Goal: Feedback & Contribution: Submit feedback/report problem

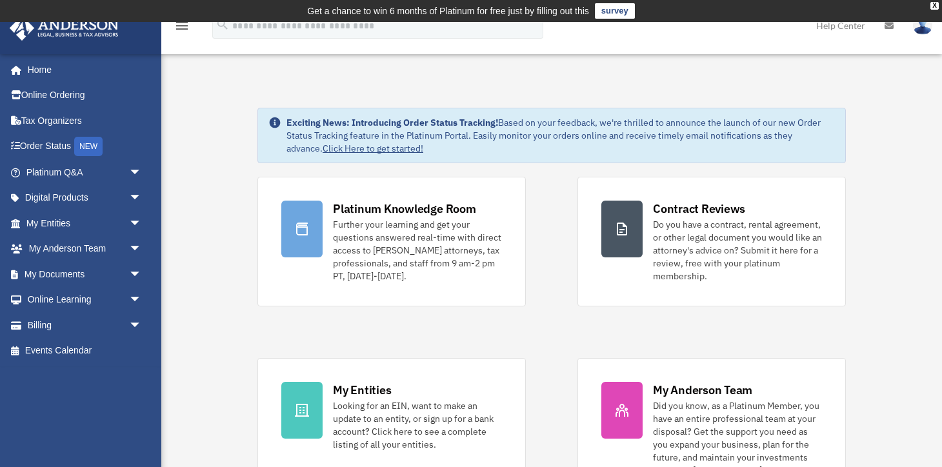
click at [612, 14] on link "survey" at bounding box center [615, 10] width 40 height 15
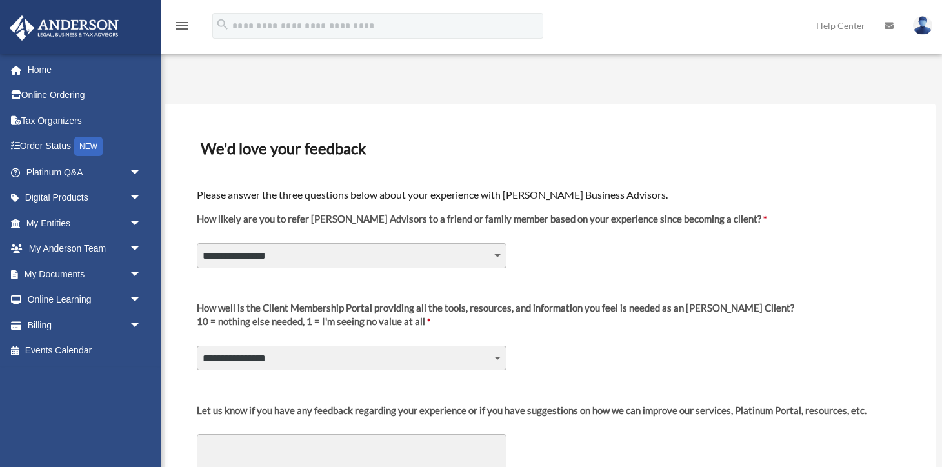
click at [197, 243] on select "**********" at bounding box center [352, 255] width 310 height 25
select select "********"
click option "*" at bounding box center [0, 0] width 0 height 0
click at [197, 346] on select "**********" at bounding box center [352, 358] width 310 height 25
select select "********"
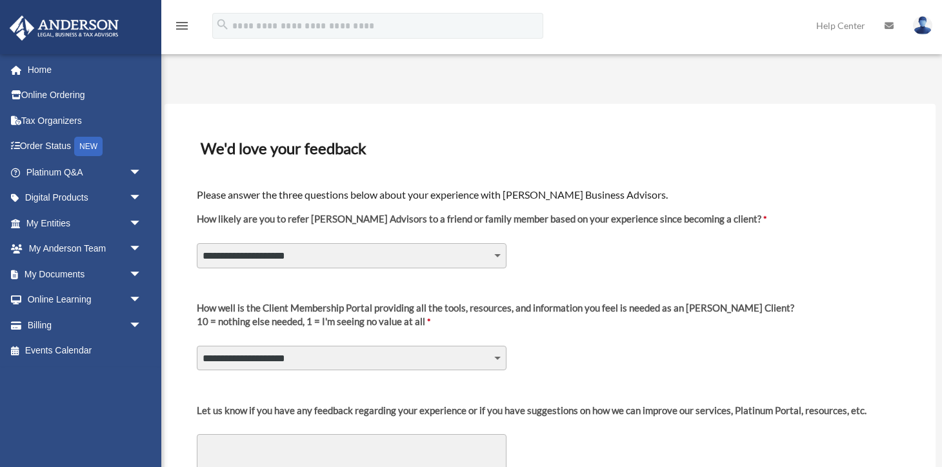
click option "*" at bounding box center [0, 0] width 0 height 0
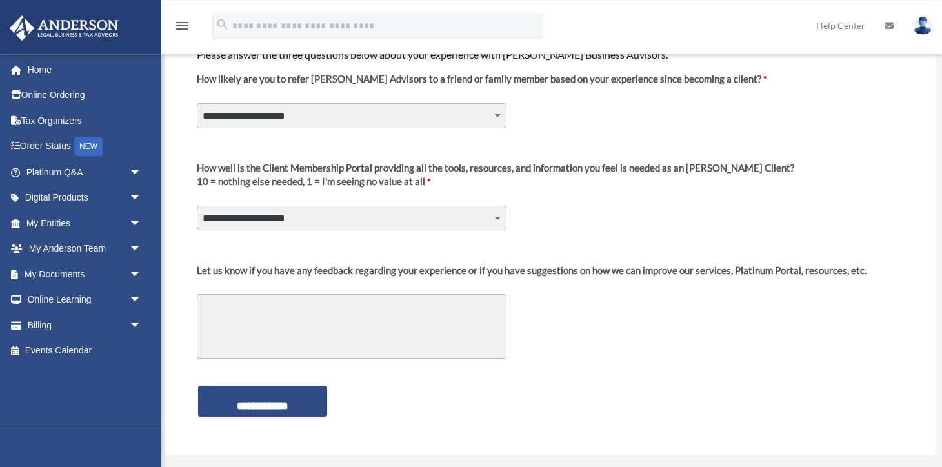
scroll to position [142, 0]
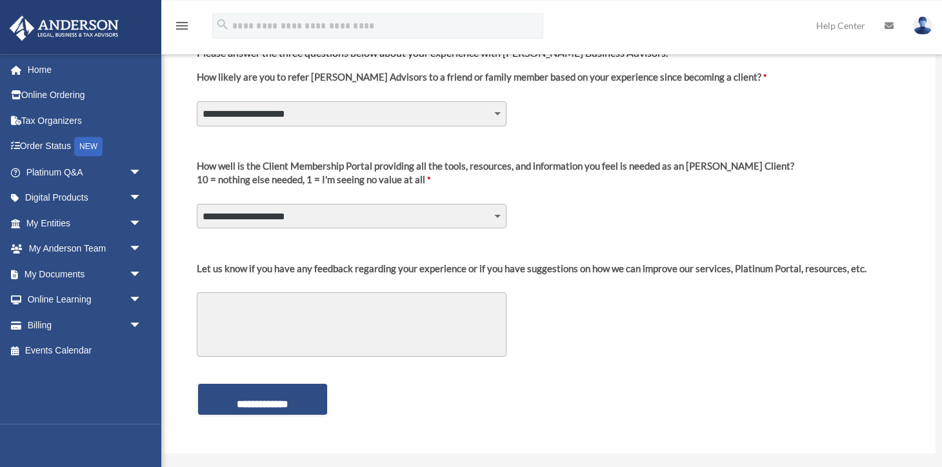
click at [344, 318] on textarea "Let us know if you have any feedback regarding your experience or if you have s…" at bounding box center [352, 324] width 310 height 65
type textarea "*"
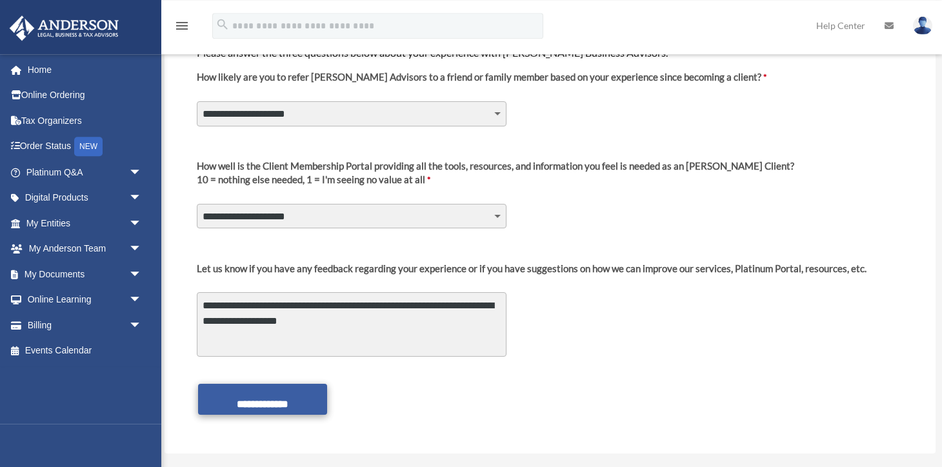
type textarea "**********"
click at [297, 406] on input "**********" at bounding box center [262, 399] width 129 height 31
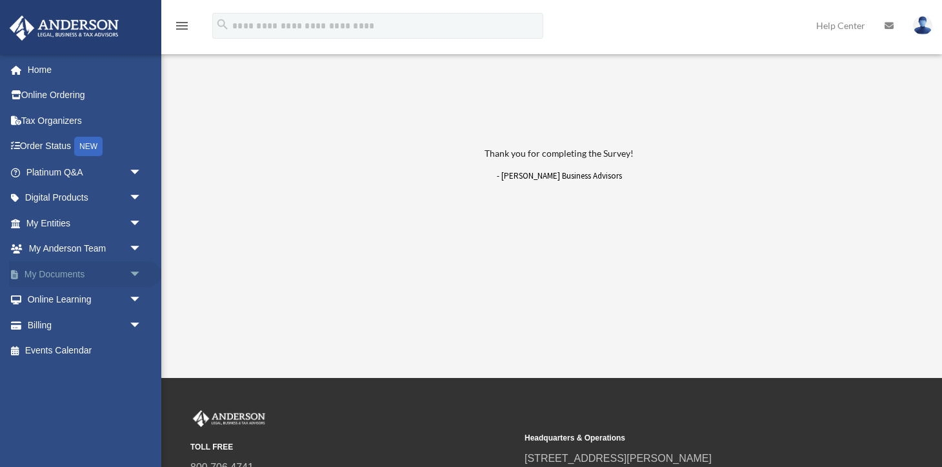
click at [135, 270] on span "arrow_drop_down" at bounding box center [142, 274] width 26 height 26
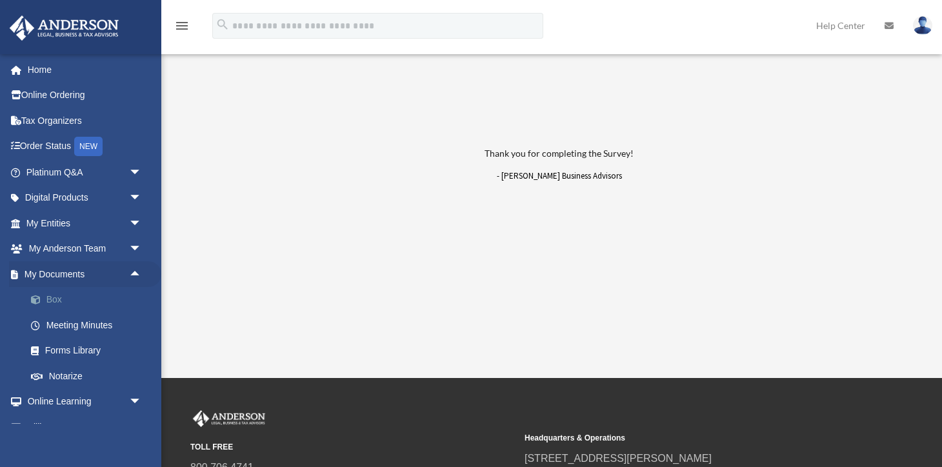
click at [53, 295] on link "Box" at bounding box center [89, 300] width 143 height 26
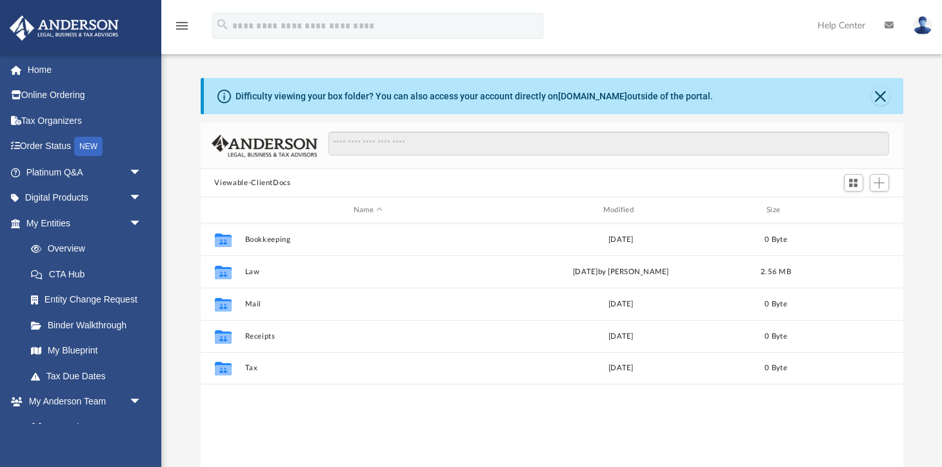
scroll to position [293, 703]
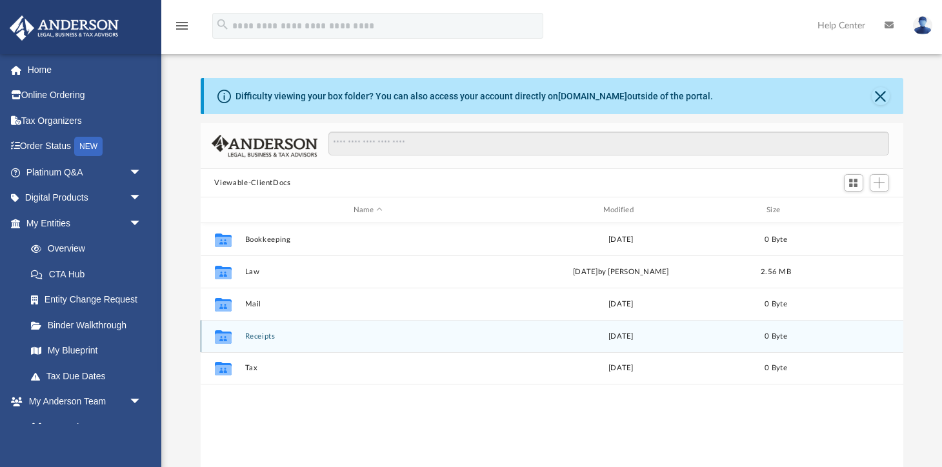
click at [269, 339] on button "Receipts" at bounding box center [367, 336] width 247 height 8
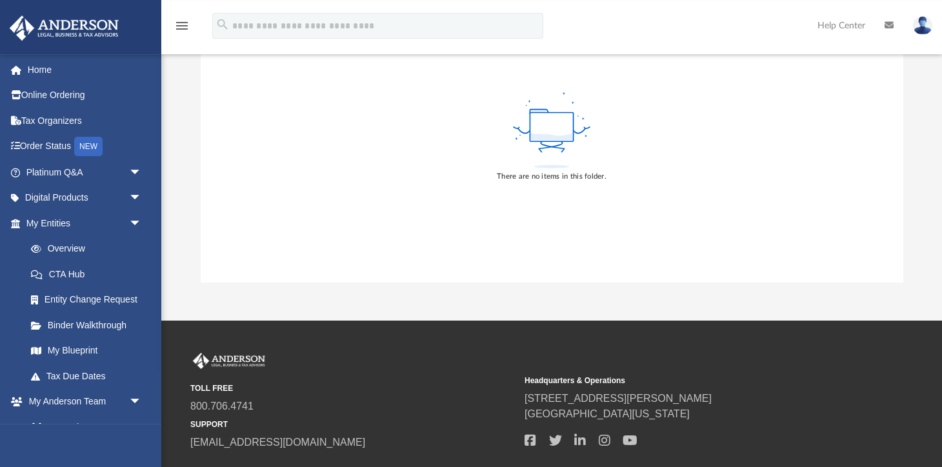
scroll to position [0, 0]
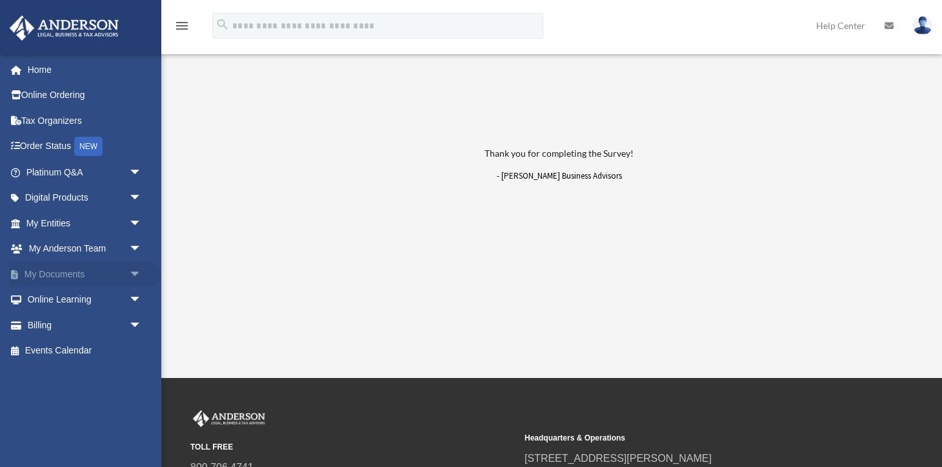
click at [133, 274] on span "arrow_drop_down" at bounding box center [142, 274] width 26 height 26
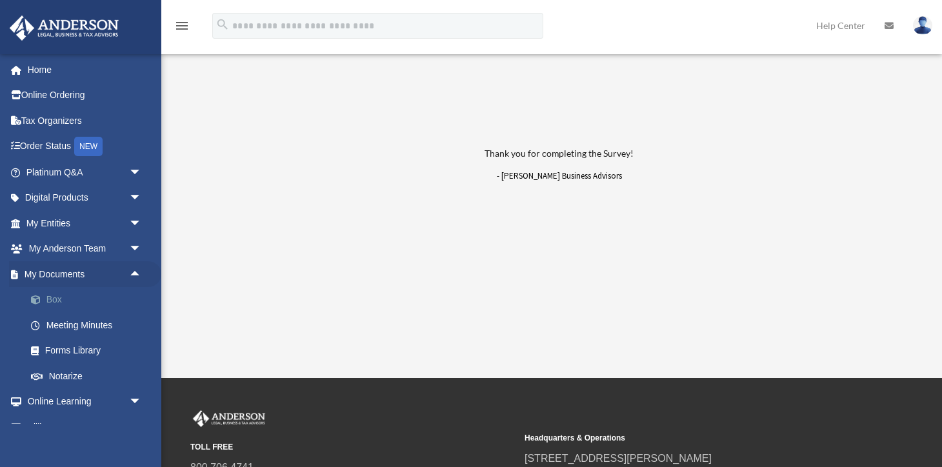
click at [55, 301] on link "Box" at bounding box center [89, 300] width 143 height 26
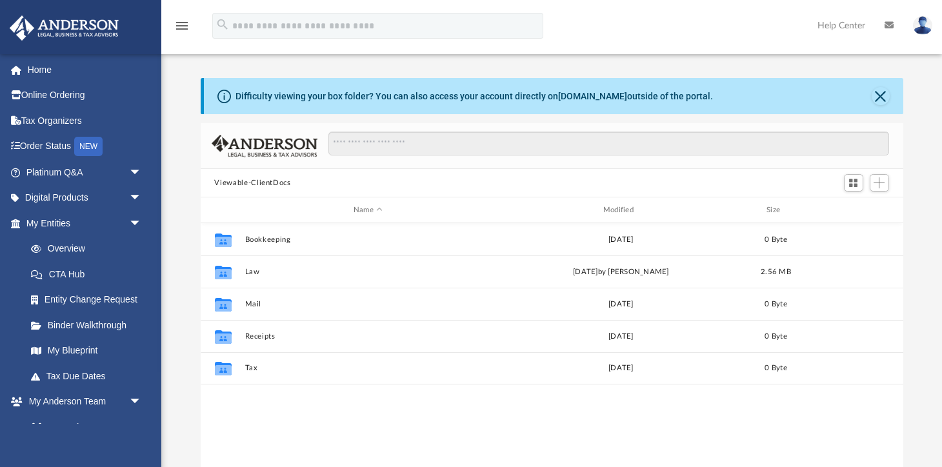
scroll to position [293, 703]
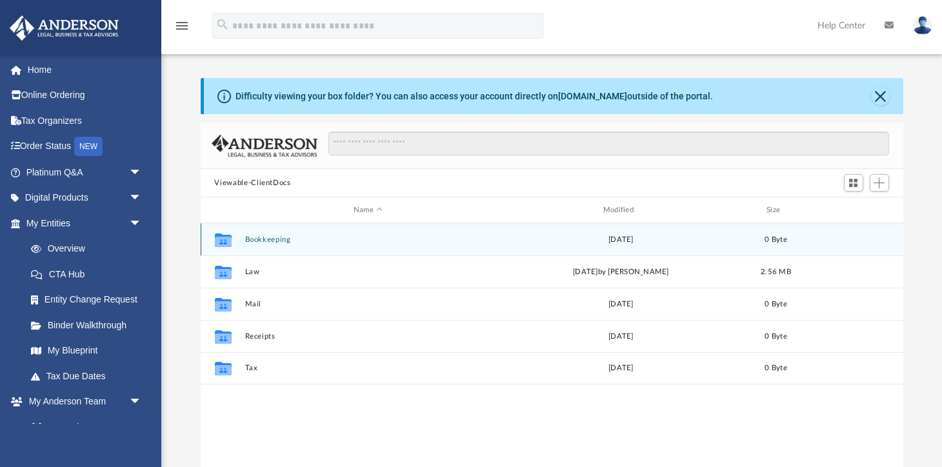
click at [257, 237] on button "Bookkeeping" at bounding box center [367, 239] width 247 height 8
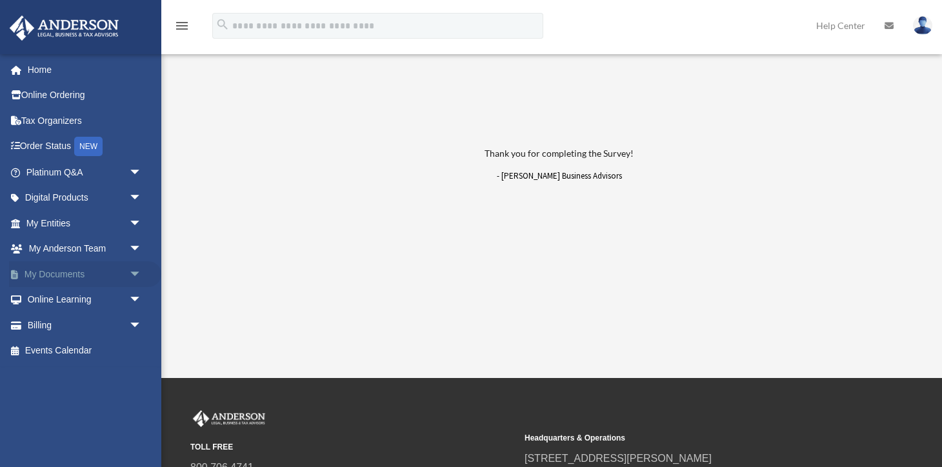
click at [137, 269] on span "arrow_drop_down" at bounding box center [142, 274] width 26 height 26
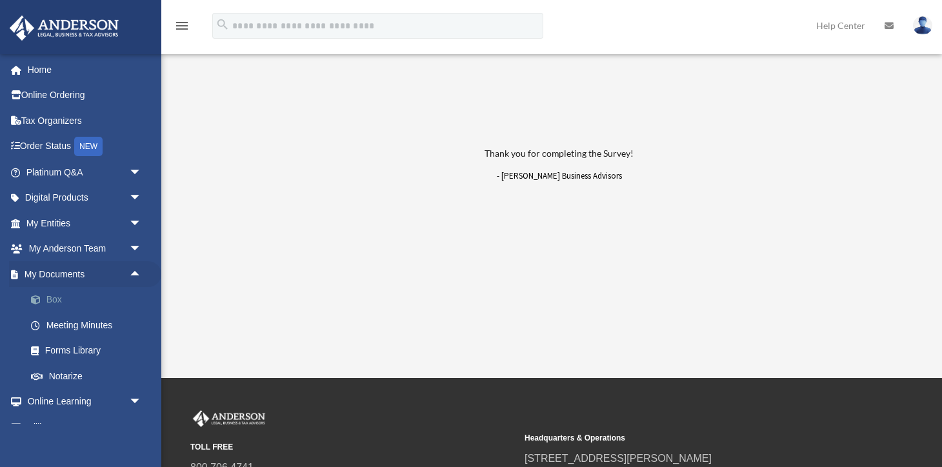
click at [59, 298] on link "Box" at bounding box center [89, 300] width 143 height 26
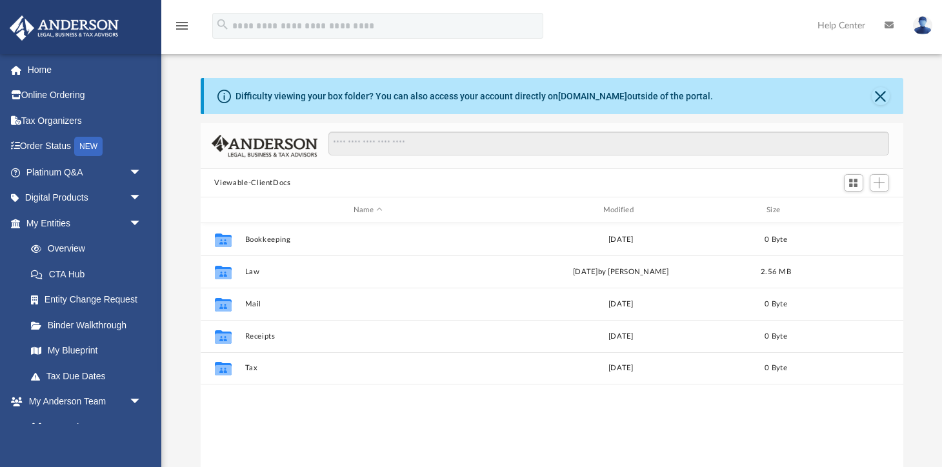
scroll to position [293, 703]
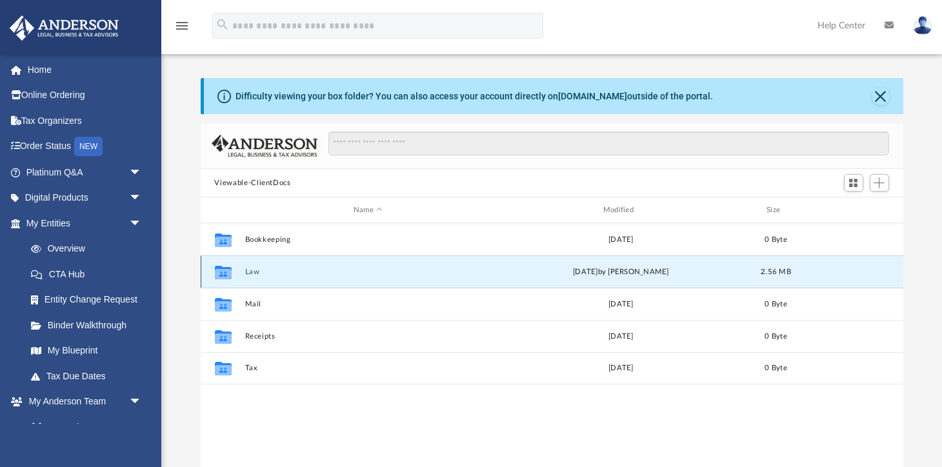
click at [253, 272] on button "Law" at bounding box center [367, 272] width 247 height 8
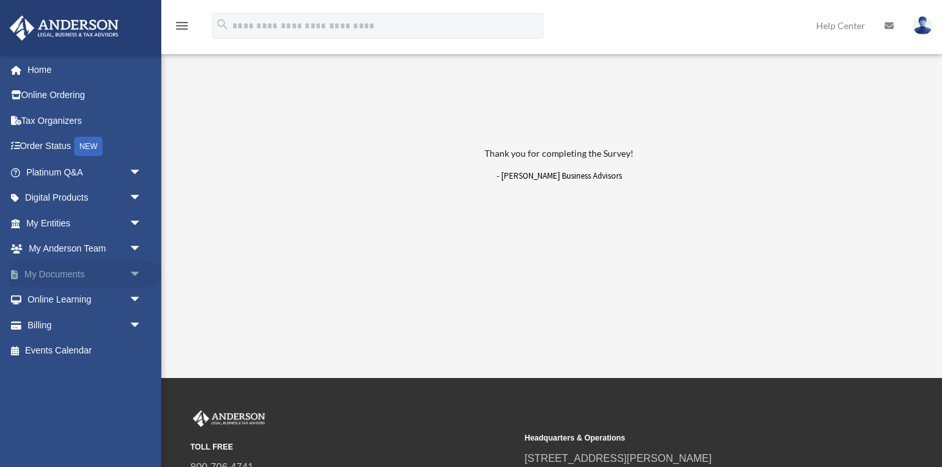
click at [133, 267] on span "arrow_drop_down" at bounding box center [142, 274] width 26 height 26
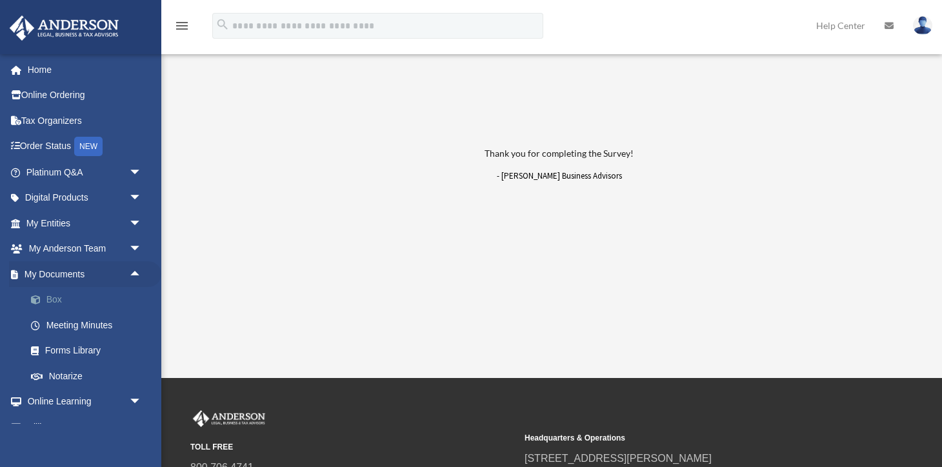
click at [61, 299] on link "Box" at bounding box center [89, 300] width 143 height 26
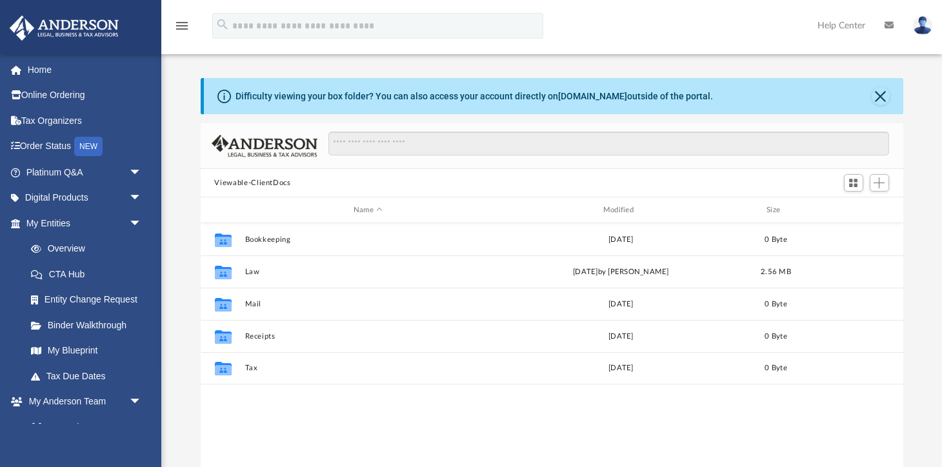
scroll to position [293, 703]
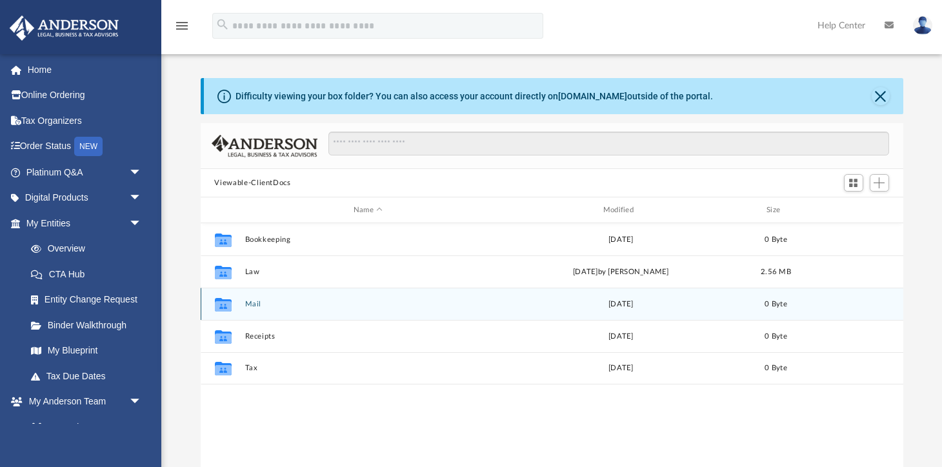
click at [252, 299] on div "Collaborated Folder Mail Mon Aug 30 2021 0 Byte" at bounding box center [552, 304] width 702 height 32
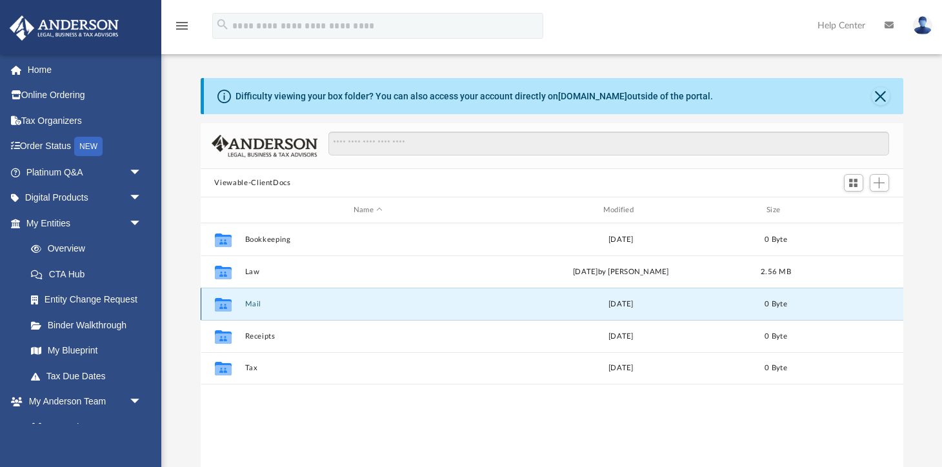
click at [249, 304] on button "Mail" at bounding box center [367, 304] width 247 height 8
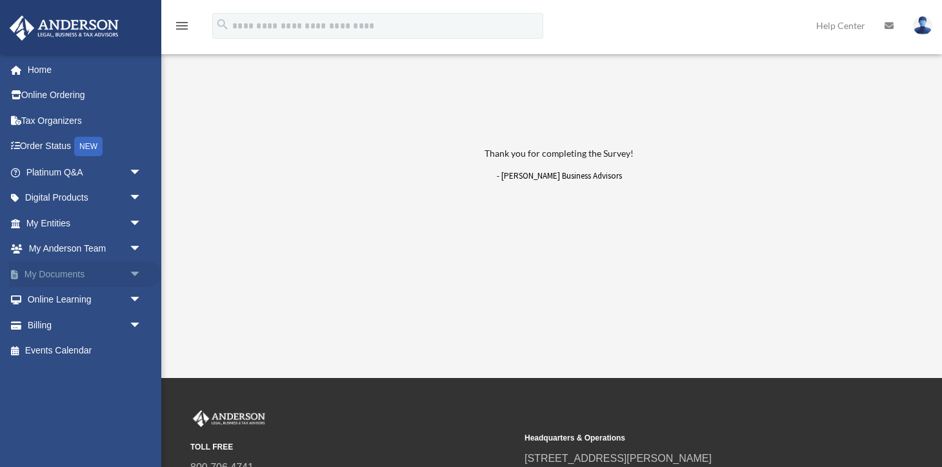
click at [136, 269] on span "arrow_drop_down" at bounding box center [142, 274] width 26 height 26
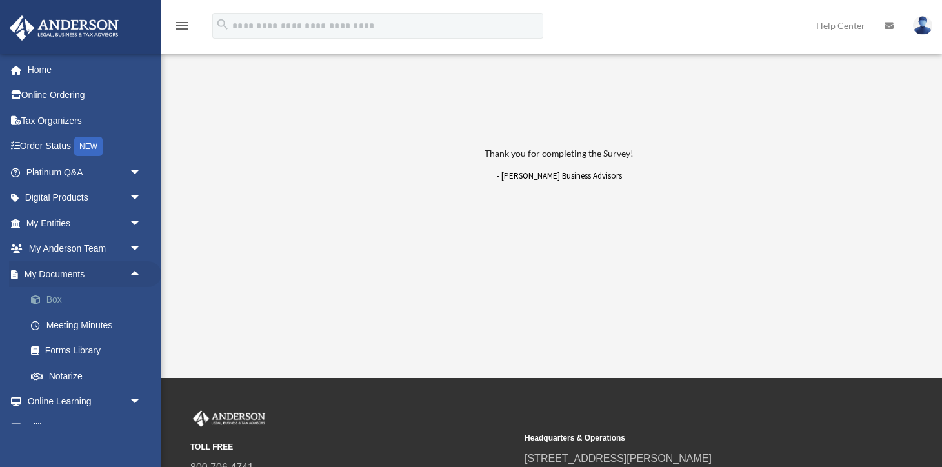
click at [79, 298] on link "Box" at bounding box center [89, 300] width 143 height 26
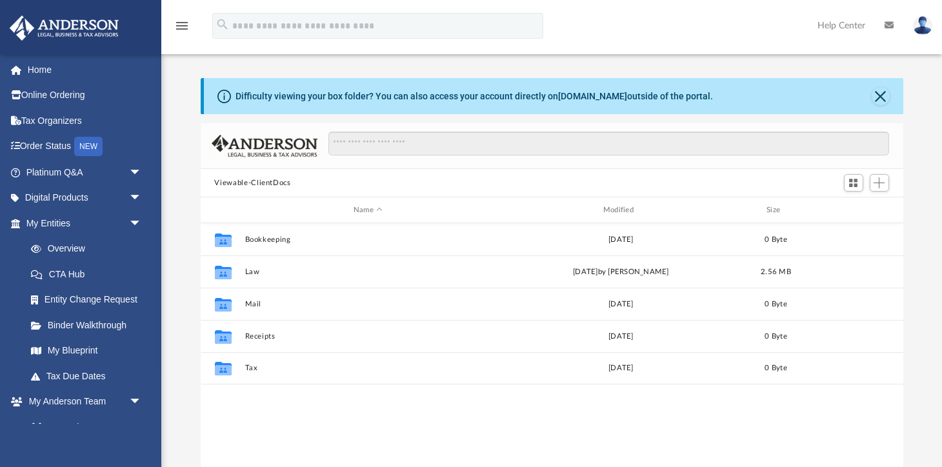
scroll to position [293, 703]
click at [30, 66] on link "Home" at bounding box center [85, 70] width 152 height 26
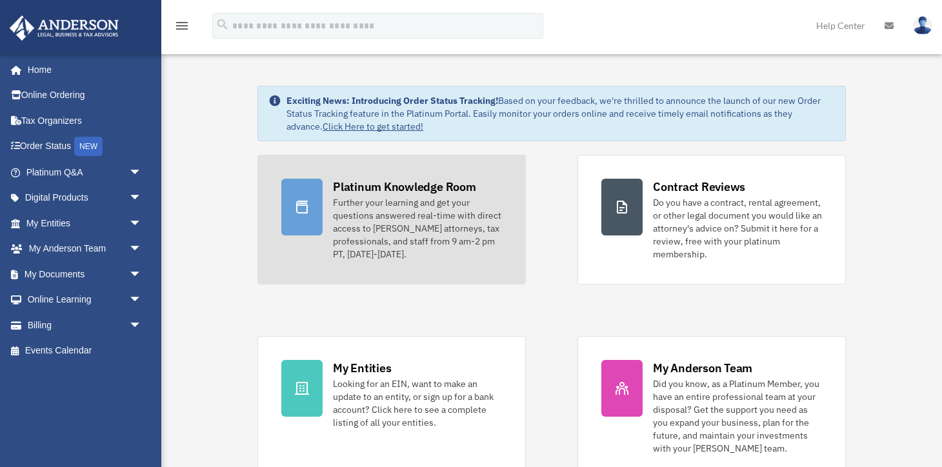
click at [373, 225] on div "Further your learning and get your questions answered real-time with direct acc…" at bounding box center [417, 228] width 169 height 65
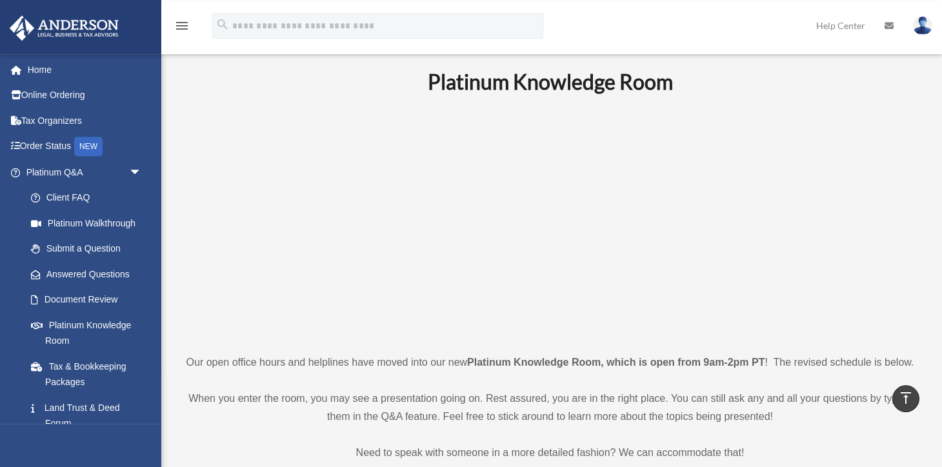
scroll to position [5, 0]
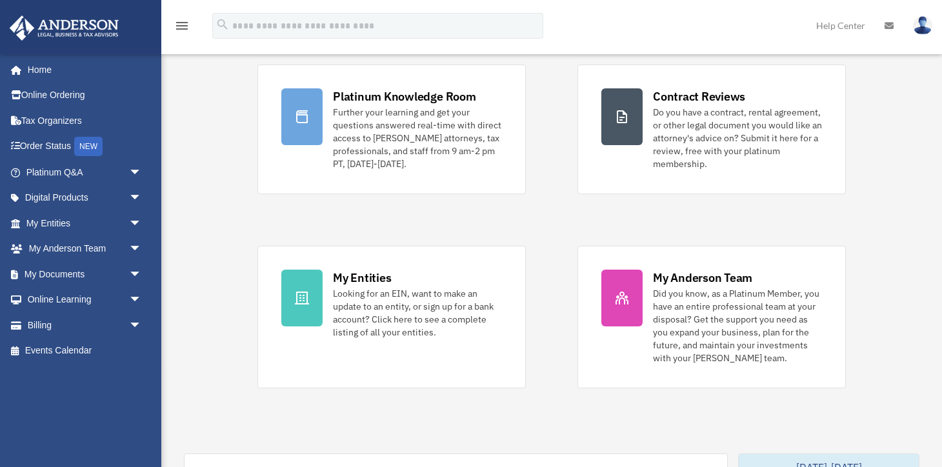
scroll to position [92, 0]
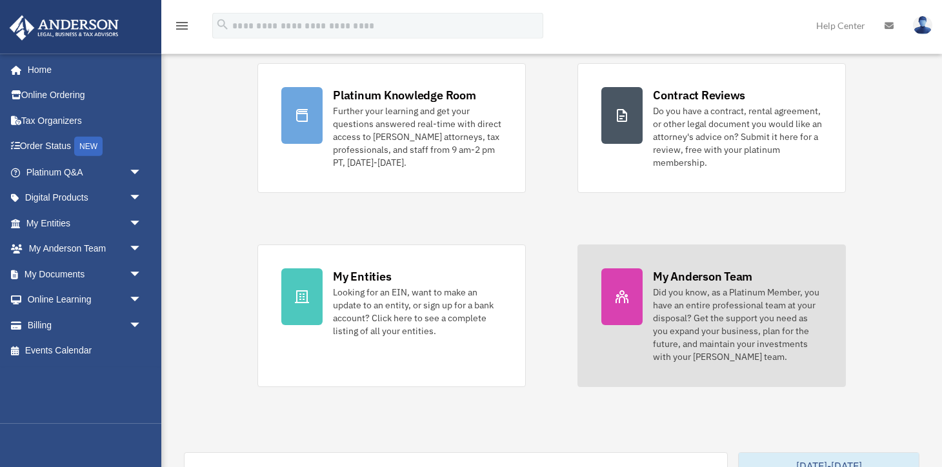
click at [680, 302] on div "Did you know, as a Platinum Member, you have an entire professional team at you…" at bounding box center [737, 324] width 169 height 77
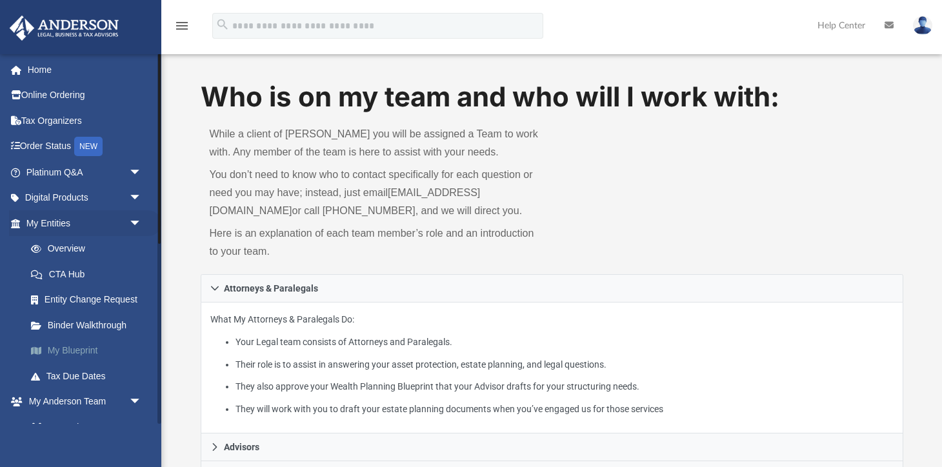
click at [68, 348] on link "My Blueprint" at bounding box center [89, 351] width 143 height 26
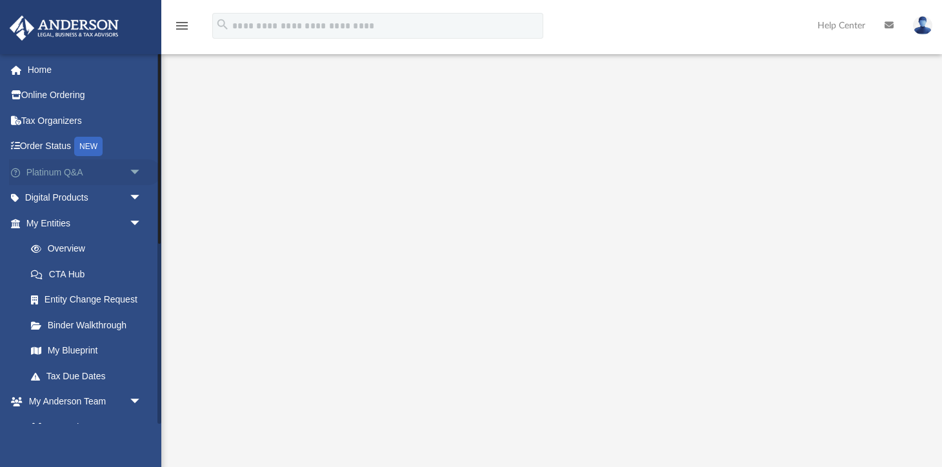
click at [135, 167] on span "arrow_drop_down" at bounding box center [142, 172] width 26 height 26
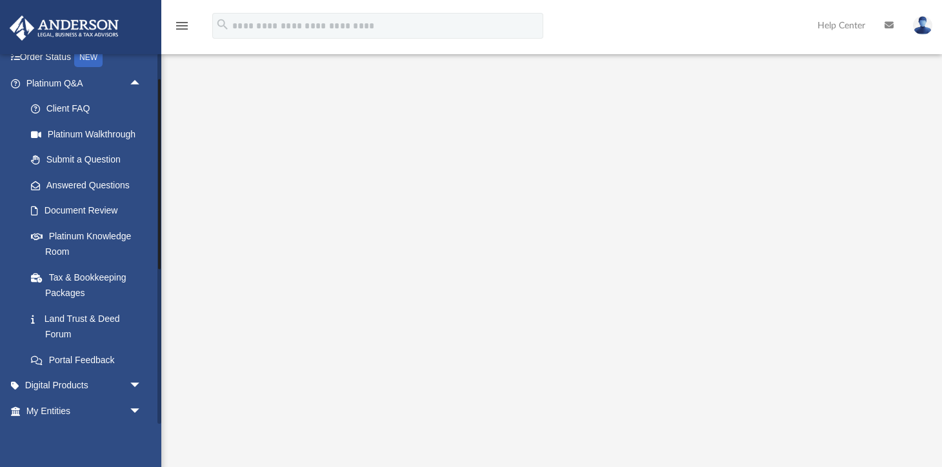
scroll to position [93, 0]
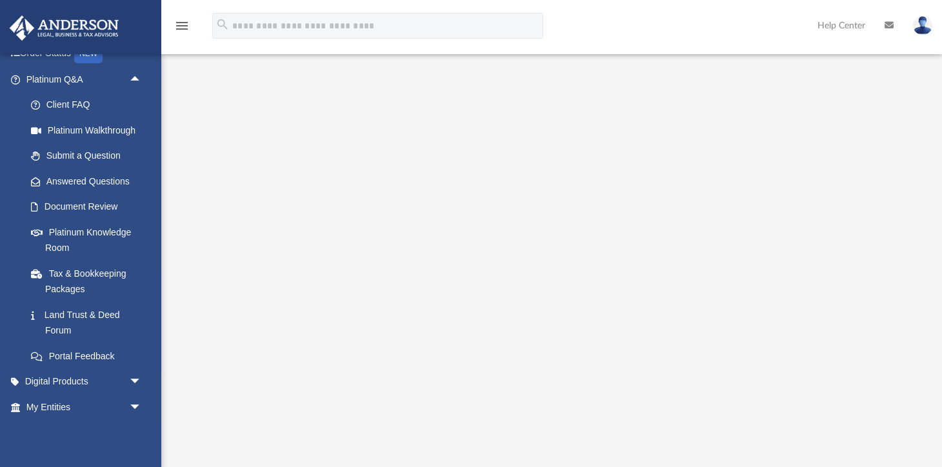
click at [644, 15] on div "menu search Site Menu add [EMAIL_ADDRESS][DOMAIN_NAME] My Profile Reset Passwor…" at bounding box center [471, 32] width 922 height 44
